Goal: Task Accomplishment & Management: Use online tool/utility

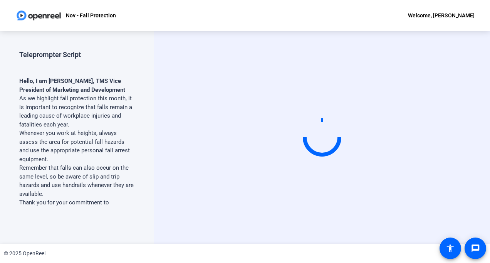
drag, startPoint x: 0, startPoint y: 0, endPoint x: 135, endPoint y: 159, distance: 208.6
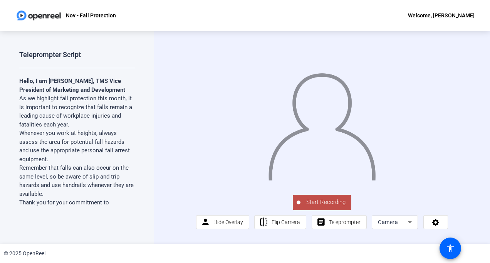
click at [316, 207] on span "Start Recording" at bounding box center [326, 202] width 51 height 9
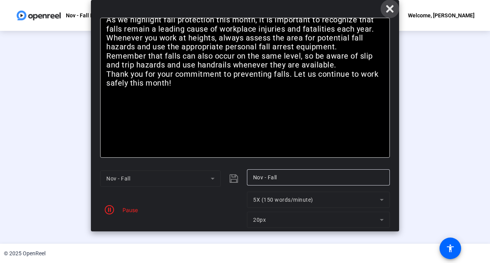
click at [391, 8] on icon at bounding box center [389, 8] width 7 height 7
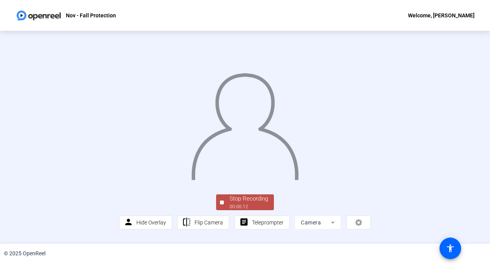
scroll to position [12, 0]
click at [248, 203] on div "Stop Recording" at bounding box center [249, 198] width 39 height 9
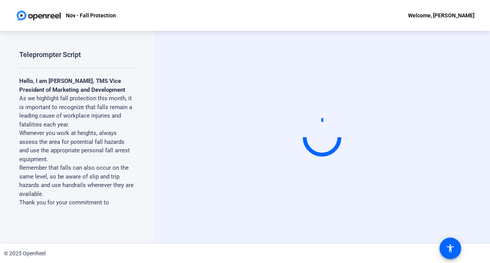
scroll to position [0, 0]
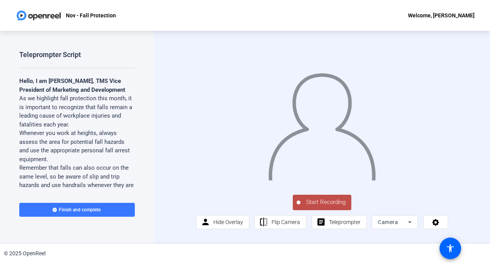
click at [319, 207] on span "Start Recording" at bounding box center [326, 202] width 51 height 9
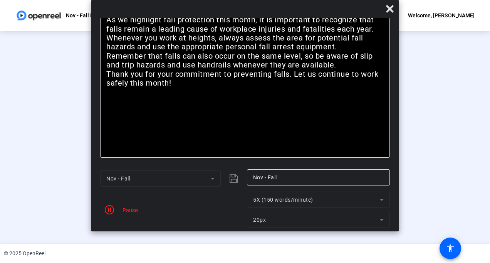
click at [264, 203] on div "Stop Recording" at bounding box center [249, 198] width 39 height 9
